Goal: Browse casually

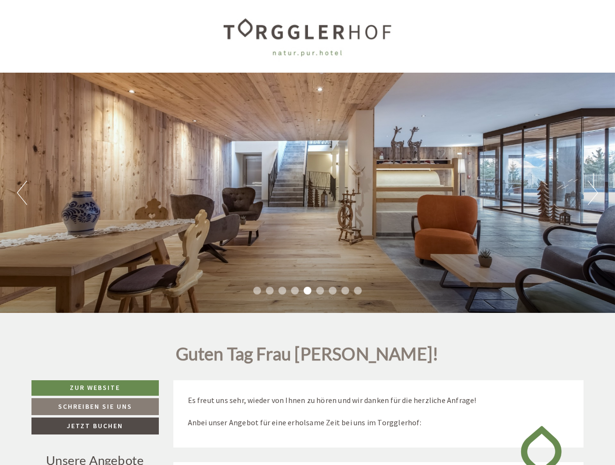
click at [308, 233] on div "Previous Next 1 2 3 4 5 6 7 8 9" at bounding box center [307, 193] width 615 height 240
click at [22, 193] on button "Previous" at bounding box center [22, 193] width 10 height 24
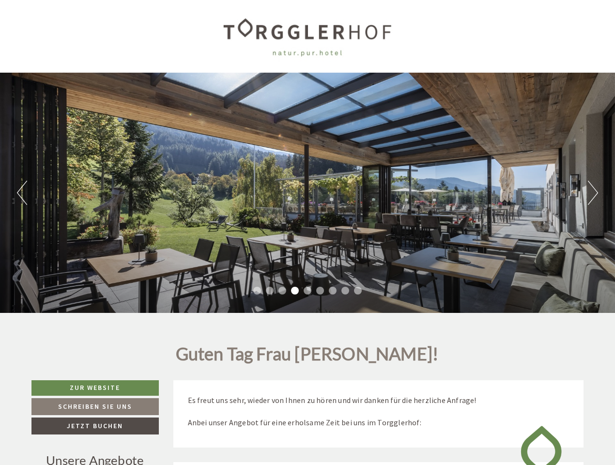
click at [308, 193] on div "Previous Next 1 2 3 4 5 6 7 8 9" at bounding box center [307, 193] width 615 height 240
click at [593, 193] on button "Next" at bounding box center [593, 193] width 10 height 24
click at [257, 291] on li "1" at bounding box center [257, 291] width 8 height 8
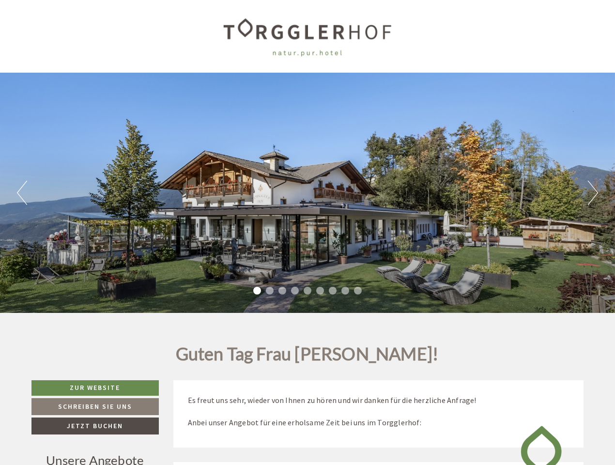
click at [270, 291] on li "2" at bounding box center [270, 291] width 8 height 8
click at [282, 291] on li "3" at bounding box center [283, 291] width 8 height 8
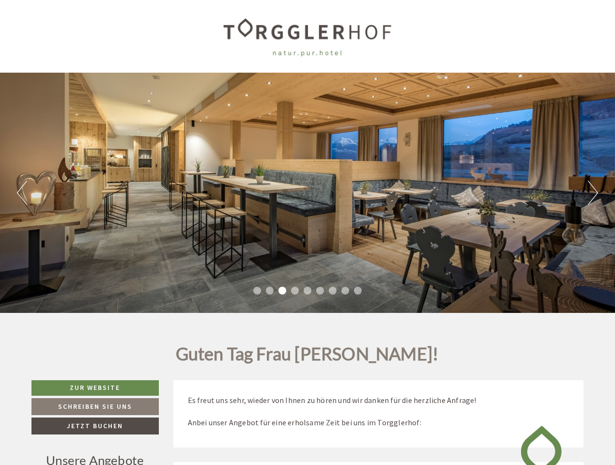
click at [295, 291] on li "4" at bounding box center [295, 291] width 8 height 8
click at [308, 291] on li "5" at bounding box center [308, 291] width 8 height 8
click at [320, 291] on li "6" at bounding box center [320, 291] width 8 height 8
